Goal: Task Accomplishment & Management: Use online tool/utility

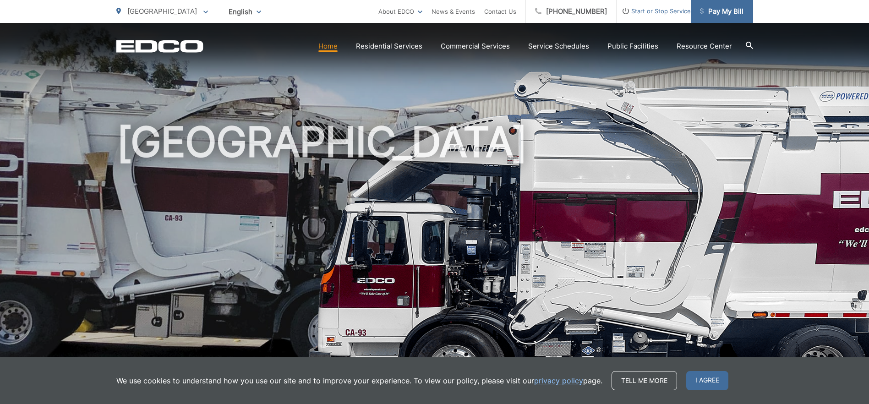
click at [726, 14] on span "Pay My Bill" at bounding box center [722, 11] width 44 height 11
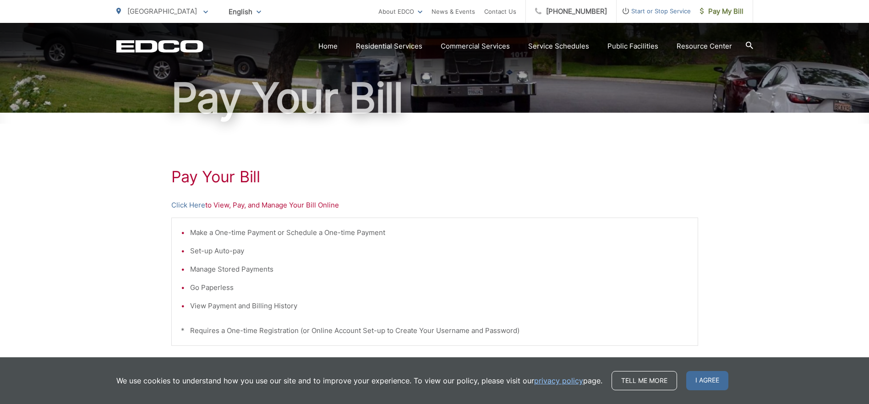
scroll to position [76, 0]
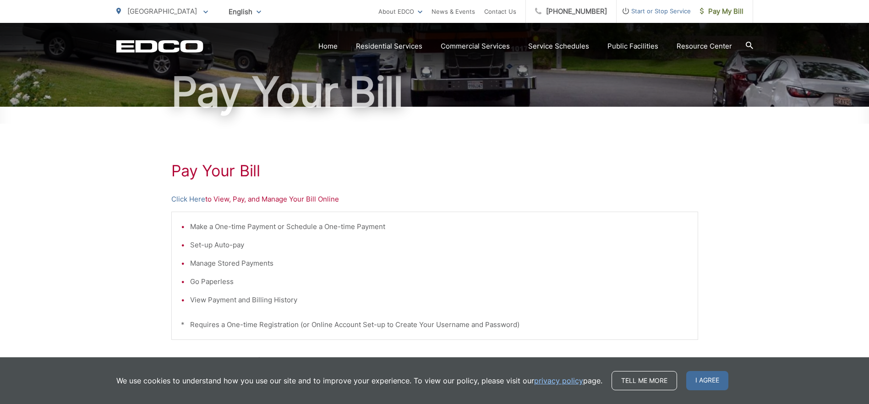
click at [207, 298] on li "View Payment and Billing History" at bounding box center [439, 300] width 498 height 11
click at [262, 304] on li "View Payment and Billing History" at bounding box center [439, 300] width 498 height 11
click at [238, 201] on p "Click Here to View, Pay, and Manage Your Bill Online" at bounding box center [434, 199] width 527 height 11
click at [182, 196] on link "Click Here" at bounding box center [188, 199] width 34 height 11
